Goal: Navigation & Orientation: Find specific page/section

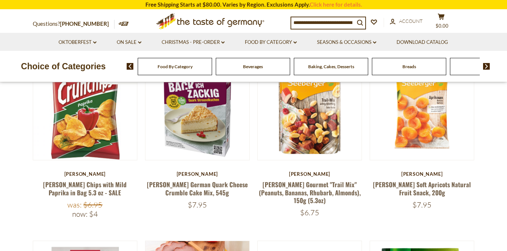
scroll to position [71, 0]
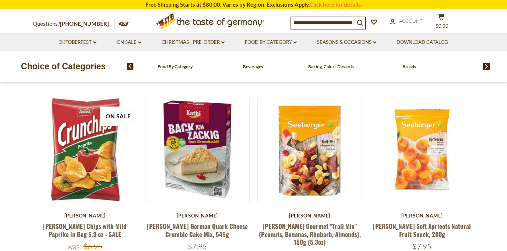
click at [485, 66] on img at bounding box center [486, 66] width 7 height 7
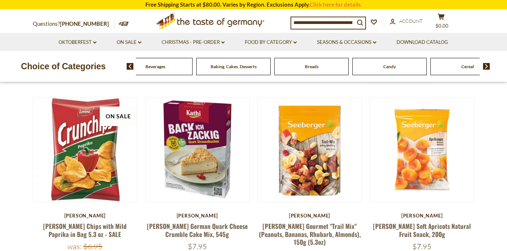
click at [485, 66] on img at bounding box center [486, 66] width 7 height 7
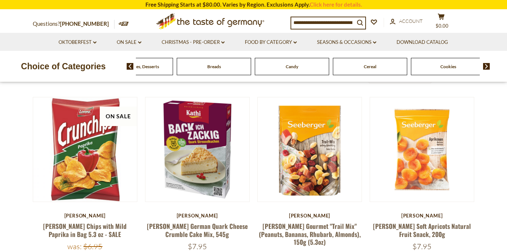
click at [294, 67] on span "Candy" at bounding box center [292, 67] width 13 height 6
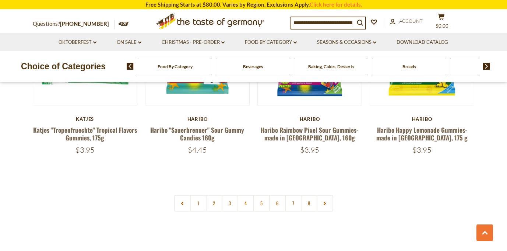
scroll to position [1758, 0]
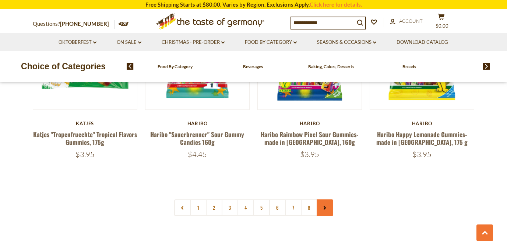
click at [322, 206] on icon at bounding box center [324, 208] width 4 height 4
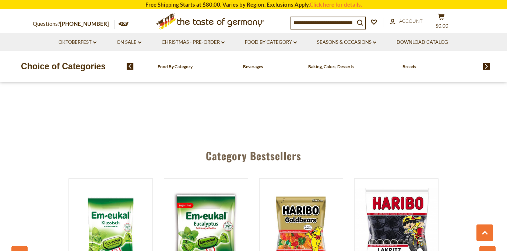
scroll to position [1794, 0]
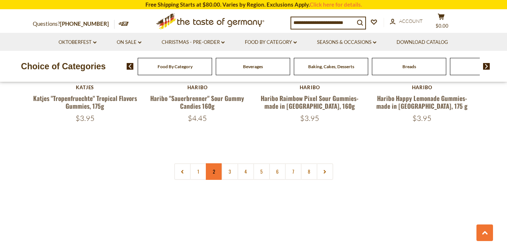
click at [216, 163] on link "2" at bounding box center [214, 171] width 17 height 17
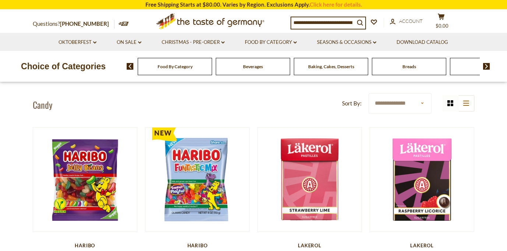
scroll to position [176, 0]
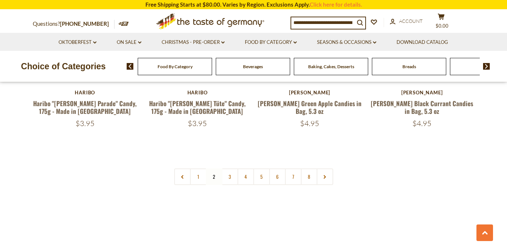
scroll to position [1825, 0]
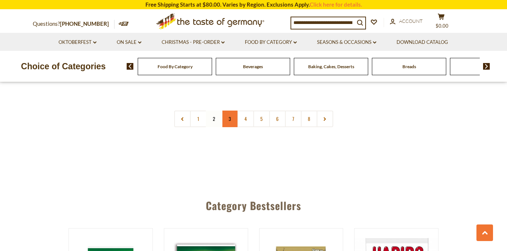
click at [231, 110] on link "3" at bounding box center [230, 118] width 17 height 17
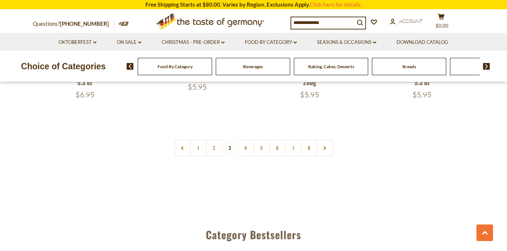
scroll to position [1811, 0]
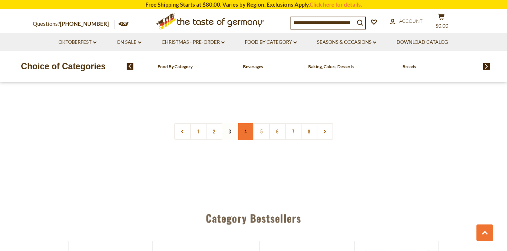
click at [248, 123] on link "4" at bounding box center [245, 131] width 17 height 17
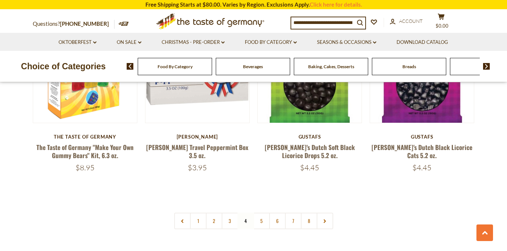
scroll to position [1707, 0]
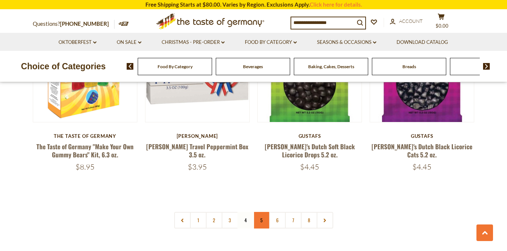
click at [262, 212] on link "5" at bounding box center [261, 220] width 17 height 17
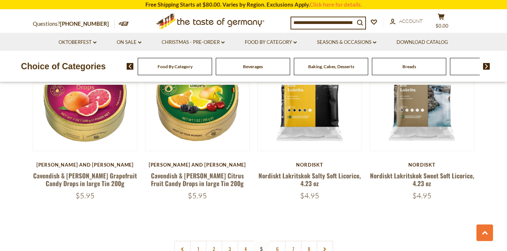
scroll to position [1768, 0]
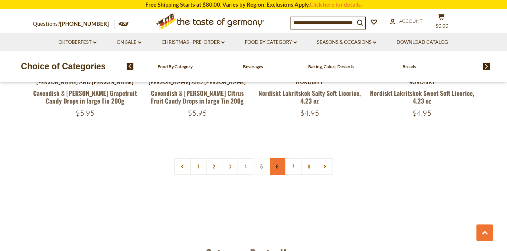
click at [279, 158] on link "6" at bounding box center [277, 166] width 17 height 17
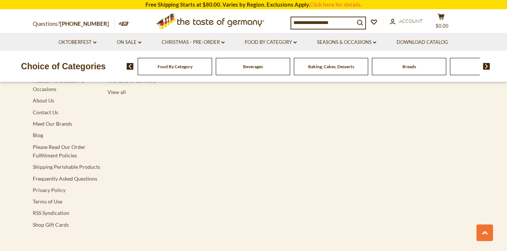
scroll to position [2401, 0]
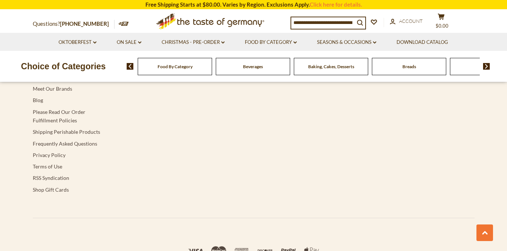
click at [189, 70] on div "Food By Category" at bounding box center [175, 66] width 74 height 17
click at [174, 68] on span "Food By Category" at bounding box center [175, 67] width 35 height 6
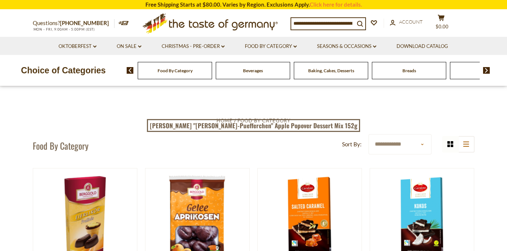
click at [488, 69] on img at bounding box center [486, 70] width 7 height 7
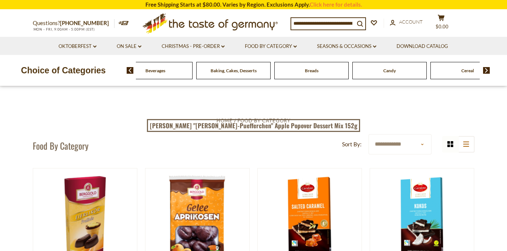
click at [488, 69] on img at bounding box center [486, 70] width 7 height 7
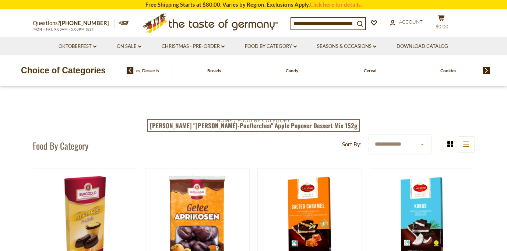
click at [488, 69] on img at bounding box center [486, 70] width 7 height 7
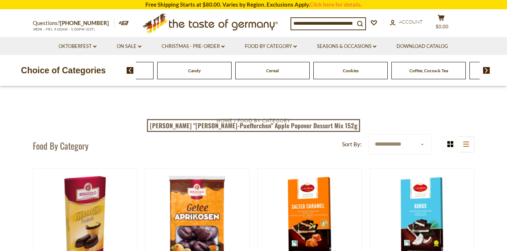
click at [488, 69] on img at bounding box center [486, 70] width 7 height 7
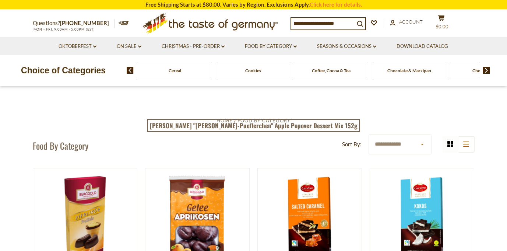
click at [488, 69] on img at bounding box center [486, 70] width 7 height 7
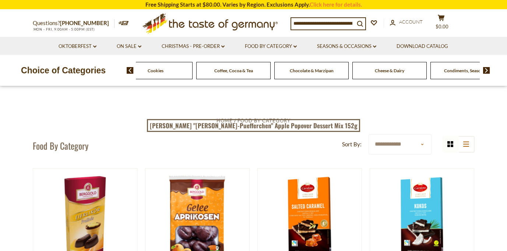
click at [488, 69] on img at bounding box center [486, 70] width 7 height 7
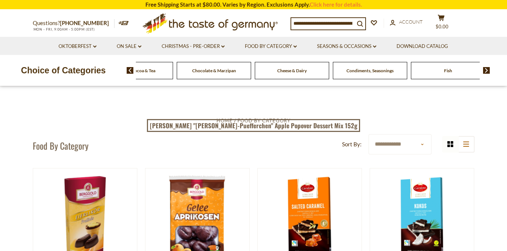
click at [488, 69] on img at bounding box center [486, 70] width 7 height 7
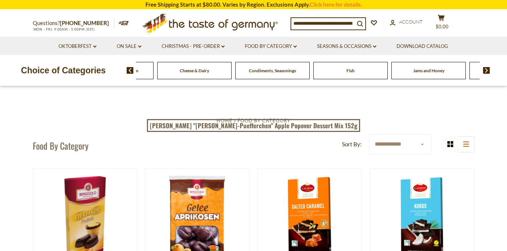
click at [488, 69] on img at bounding box center [486, 70] width 7 height 7
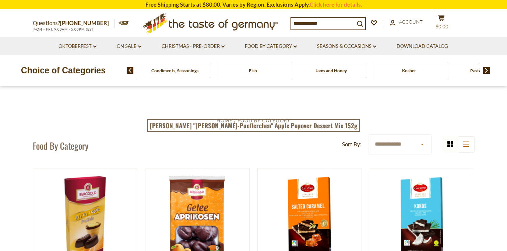
click at [488, 69] on img at bounding box center [486, 70] width 7 height 7
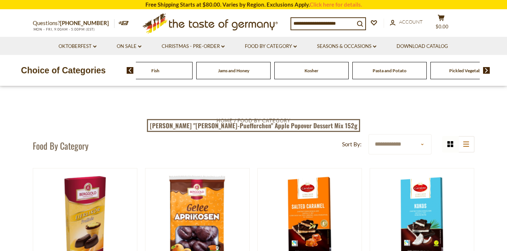
click at [488, 69] on img at bounding box center [486, 70] width 7 height 7
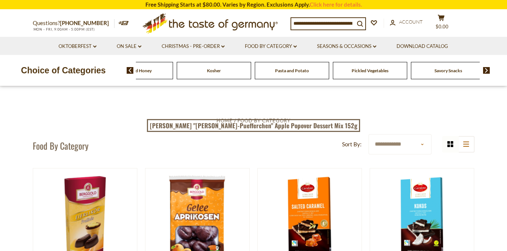
click at [488, 69] on img at bounding box center [486, 70] width 7 height 7
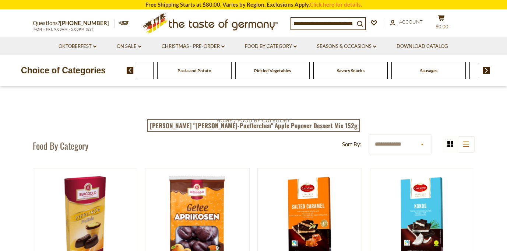
click at [264, 73] on span "Pickled Vegetables" at bounding box center [272, 71] width 37 height 6
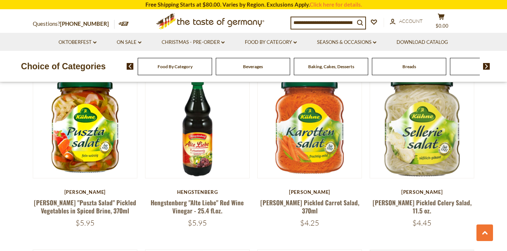
scroll to position [1119, 0]
